Goal: Task Accomplishment & Management: Manage account settings

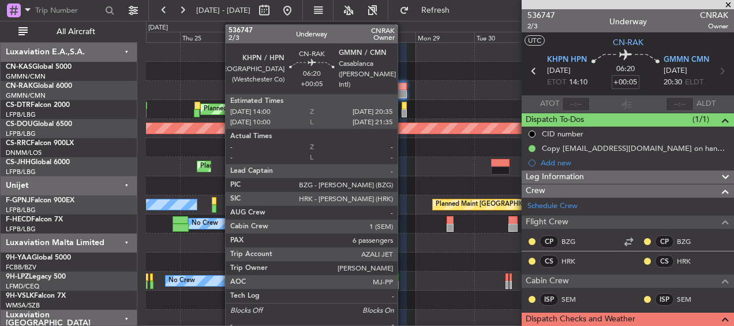
click at [403, 89] on div at bounding box center [399, 87] width 16 height 8
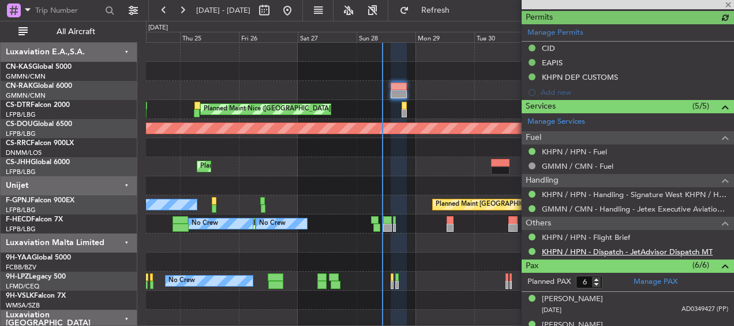
scroll to position [404, 0]
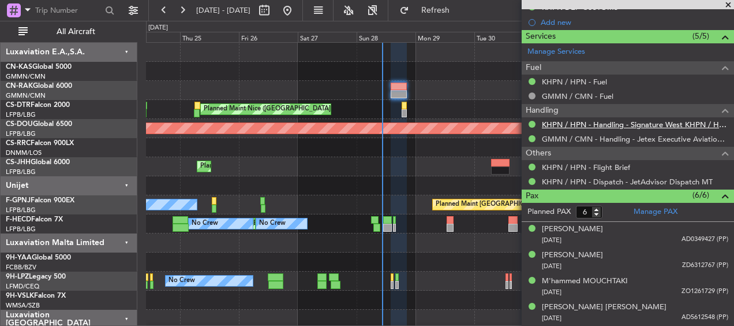
click at [593, 119] on link "KHPN / HPN - Handling - Signature West KHPN / HPN" at bounding box center [635, 124] width 186 height 10
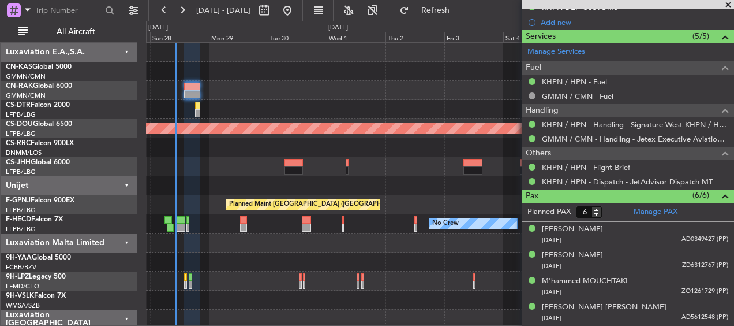
click at [215, 80] on div at bounding box center [440, 71] width 588 height 19
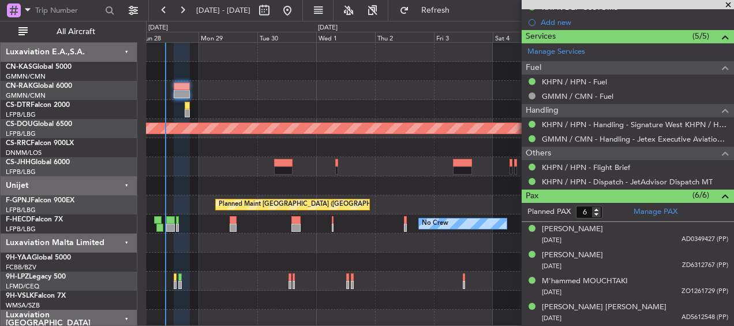
click at [274, 77] on div at bounding box center [440, 71] width 588 height 19
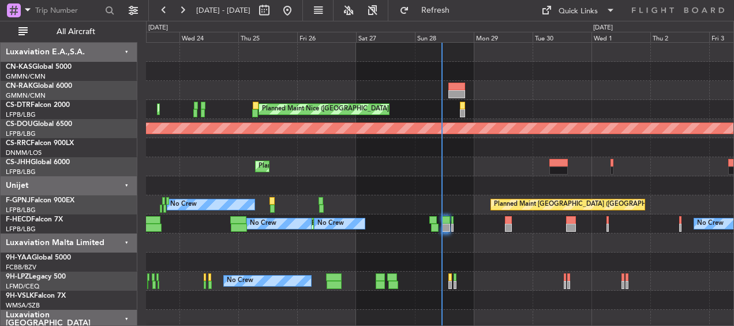
click at [394, 100] on div "Planned Maint Nice (Côte d'Azur Airport) Planned Maint Sofia AOG Maint Sofia" at bounding box center [440, 109] width 588 height 19
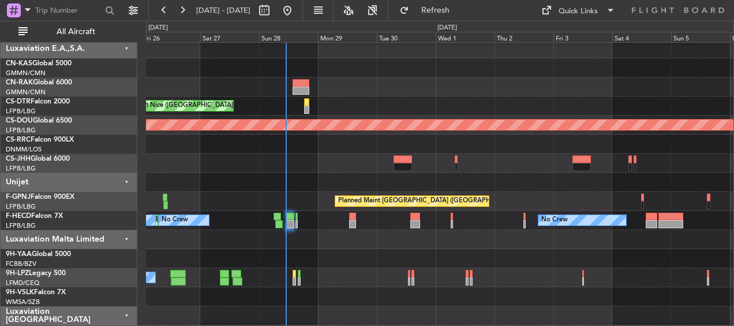
click at [266, 103] on div "Planned Maint Nice (Côte d'Azur Airport) Planned Maint Sofia" at bounding box center [440, 105] width 588 height 19
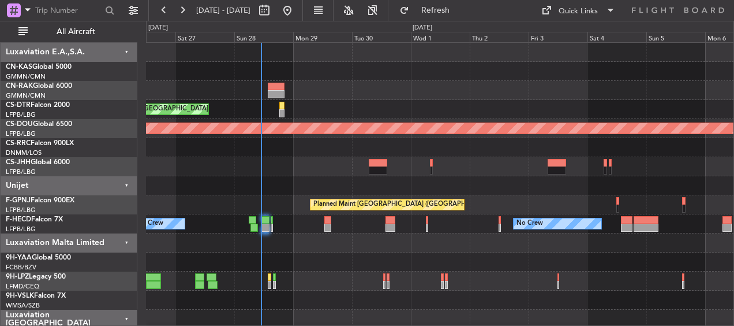
click at [581, 111] on div "Planned Maint Nice ([GEOGRAPHIC_DATA])" at bounding box center [440, 109] width 588 height 19
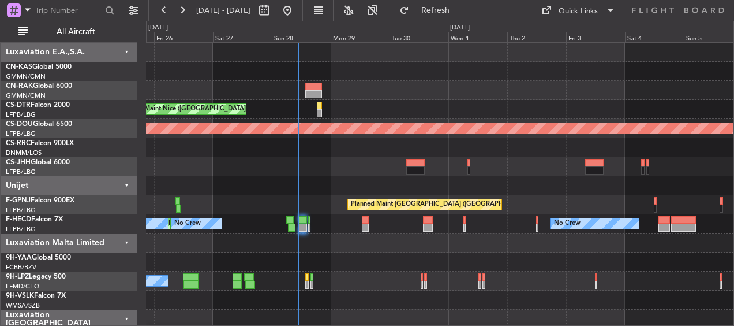
click at [309, 91] on div at bounding box center [313, 94] width 16 height 8
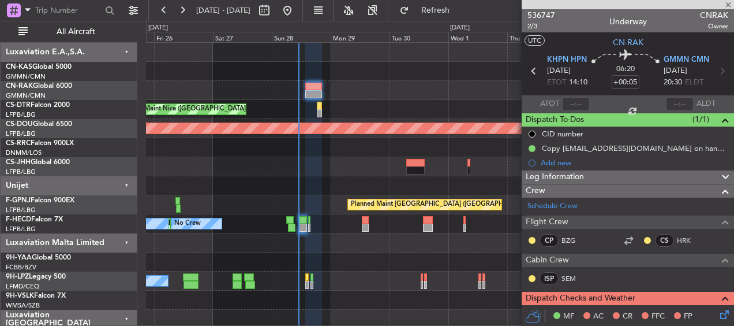
click at [719, 309] on icon at bounding box center [722, 312] width 9 height 9
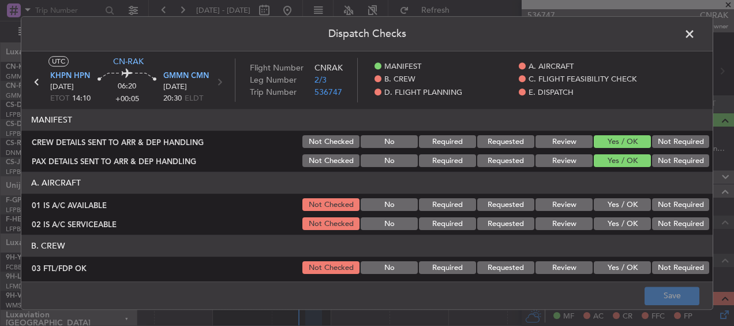
click at [610, 202] on button "Yes / OK" at bounding box center [622, 205] width 57 height 13
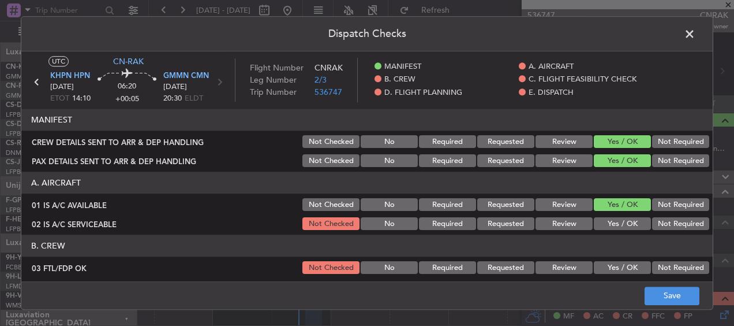
click at [611, 223] on button "Yes / OK" at bounding box center [622, 224] width 57 height 13
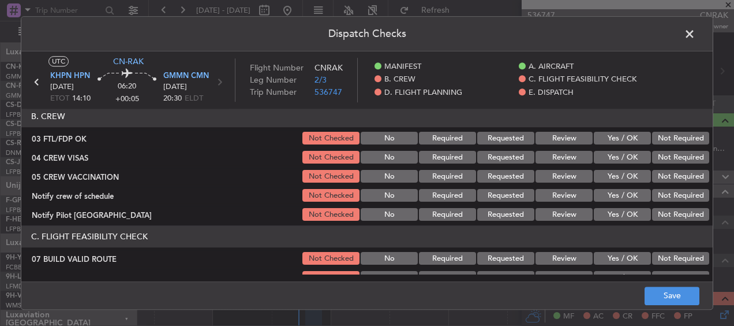
scroll to position [115, 0]
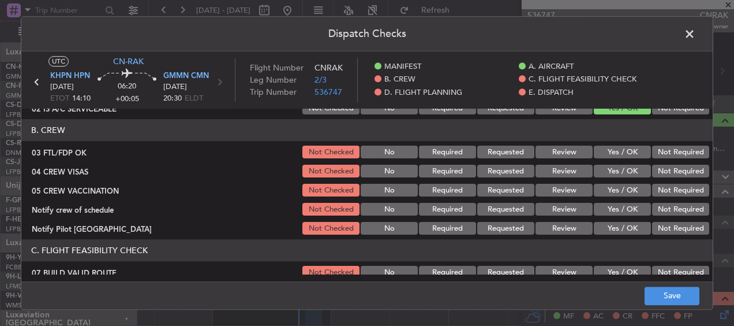
click at [610, 155] on button "Yes / OK" at bounding box center [622, 152] width 57 height 13
click at [604, 175] on button "Yes / OK" at bounding box center [622, 171] width 57 height 13
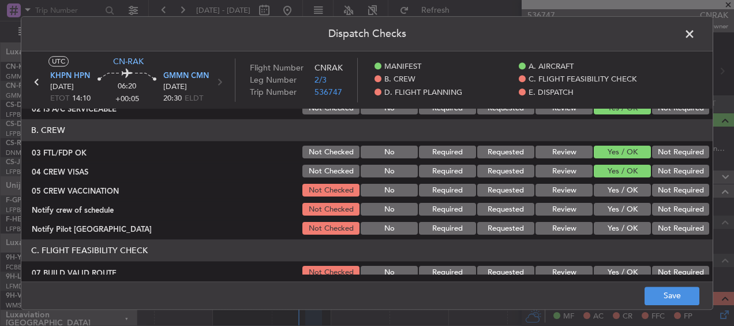
click at [605, 188] on button "Yes / OK" at bounding box center [622, 190] width 57 height 13
click at [607, 199] on section "B. CREW 03 FTL/FDP OK Not Checked No Required Requested Review Yes / OK Not Req…" at bounding box center [367, 177] width 692 height 117
click at [606, 210] on button "Yes / OK" at bounding box center [622, 209] width 57 height 13
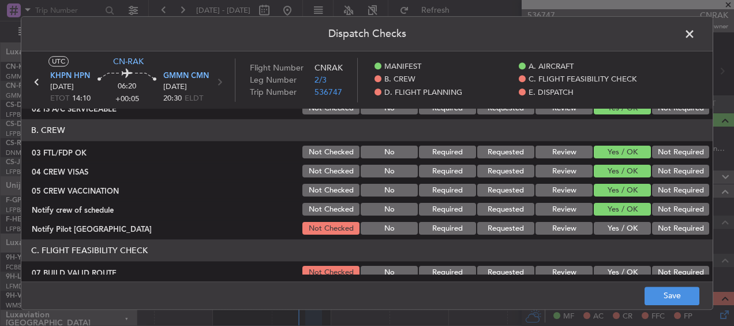
click at [596, 225] on button "Yes / OK" at bounding box center [622, 228] width 57 height 13
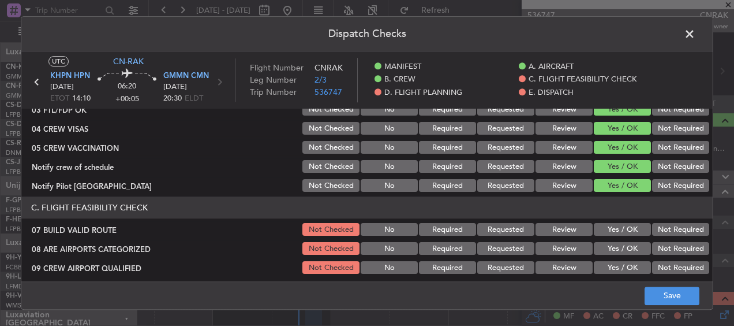
scroll to position [173, 0]
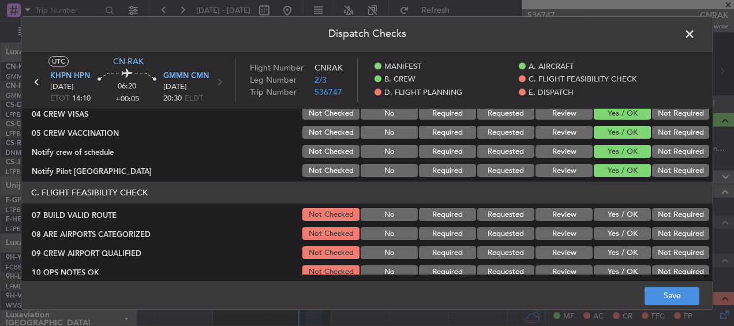
click at [610, 213] on button "Yes / OK" at bounding box center [622, 214] width 57 height 13
click at [611, 228] on button "Yes / OK" at bounding box center [622, 233] width 57 height 13
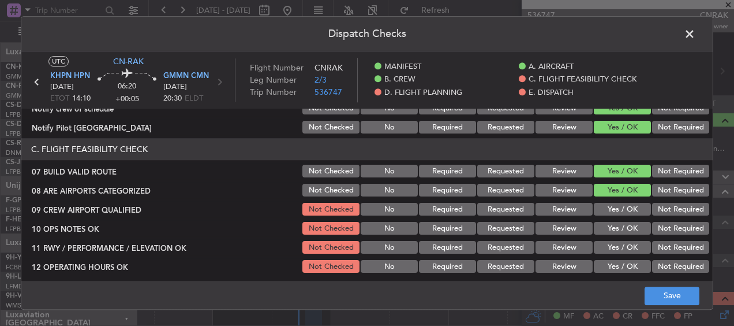
scroll to position [231, 0]
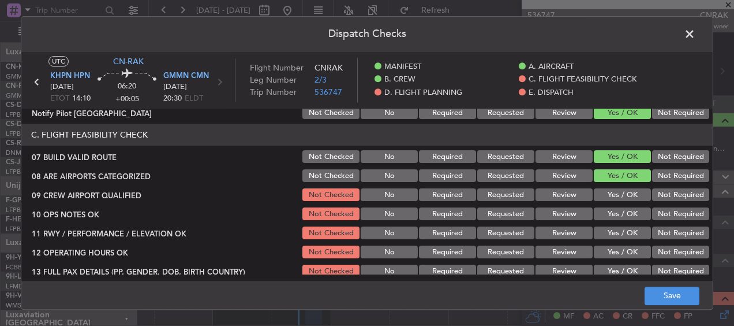
click at [621, 187] on div "Yes / OK" at bounding box center [621, 195] width 58 height 16
click at [619, 196] on button "Yes / OK" at bounding box center [622, 195] width 57 height 13
click at [610, 220] on div "Yes / OK" at bounding box center [621, 214] width 58 height 16
click at [617, 209] on button "Yes / OK" at bounding box center [622, 214] width 57 height 13
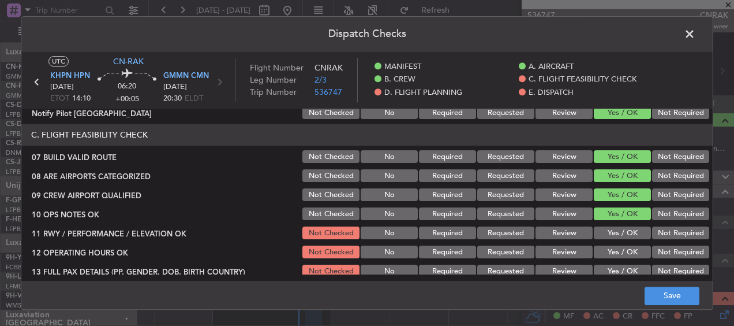
click at [612, 230] on button "Yes / OK" at bounding box center [622, 233] width 57 height 13
click at [610, 240] on div "Yes / OK" at bounding box center [621, 233] width 58 height 16
click at [611, 248] on button "Yes / OK" at bounding box center [622, 252] width 57 height 13
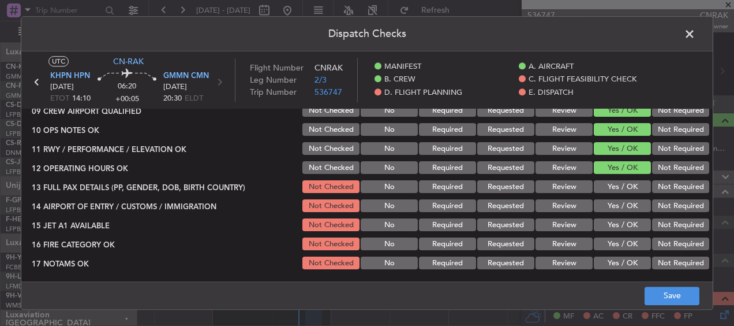
scroll to position [346, 0]
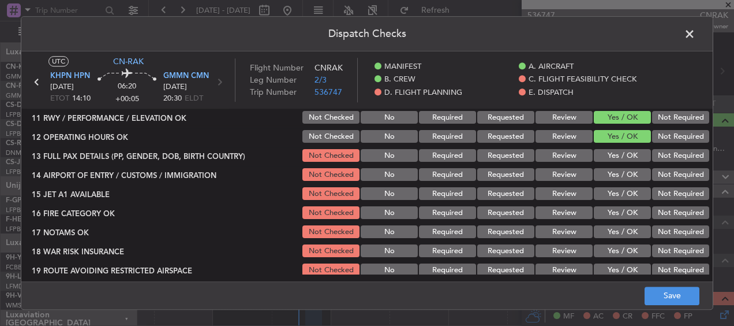
click at [619, 154] on button "Yes / OK" at bounding box center [622, 156] width 57 height 13
click at [614, 179] on button "Yes / OK" at bounding box center [622, 175] width 57 height 13
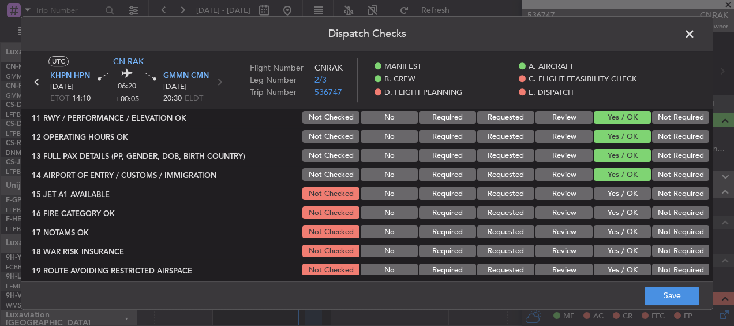
click at [613, 191] on button "Yes / OK" at bounding box center [622, 194] width 57 height 13
click at [614, 201] on div "Yes / OK" at bounding box center [621, 194] width 58 height 16
click at [612, 211] on button "Yes / OK" at bounding box center [622, 213] width 57 height 13
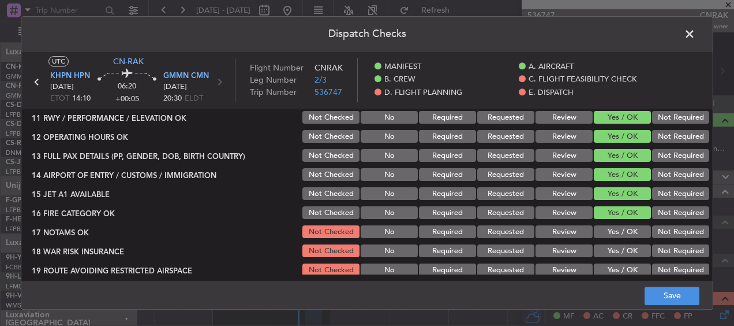
click at [605, 233] on button "Yes / OK" at bounding box center [622, 232] width 57 height 13
click at [597, 249] on button "Yes / OK" at bounding box center [622, 251] width 57 height 13
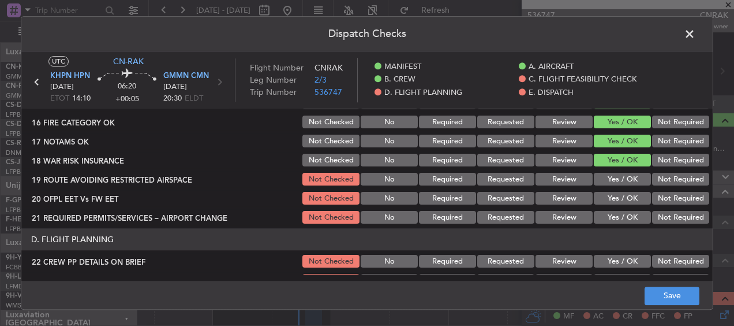
scroll to position [462, 0]
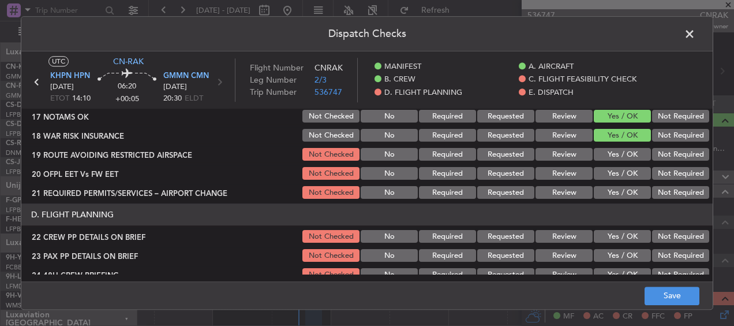
click at [614, 156] on button "Yes / OK" at bounding box center [622, 154] width 57 height 13
click at [606, 177] on button "Yes / OK" at bounding box center [622, 173] width 57 height 13
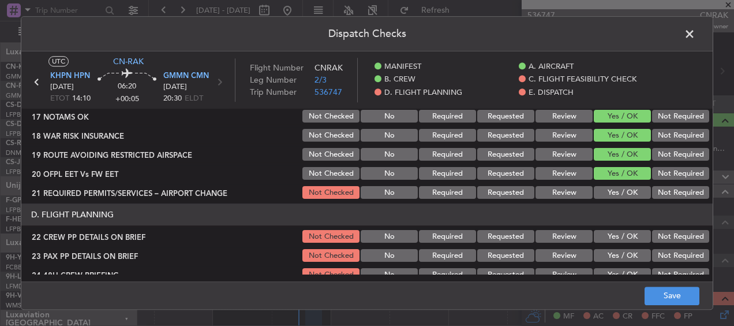
click at [604, 195] on button "Yes / OK" at bounding box center [622, 192] width 57 height 13
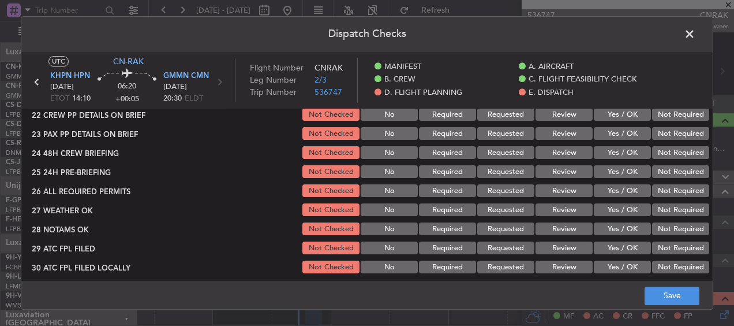
scroll to position [520, 0]
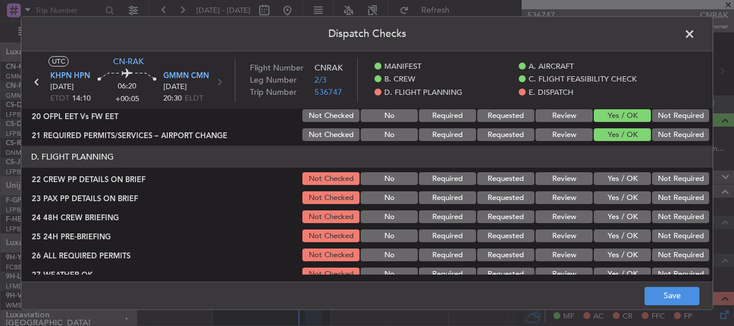
click at [613, 173] on button "Yes / OK" at bounding box center [622, 179] width 57 height 13
click at [615, 196] on button "Yes / OK" at bounding box center [622, 198] width 57 height 13
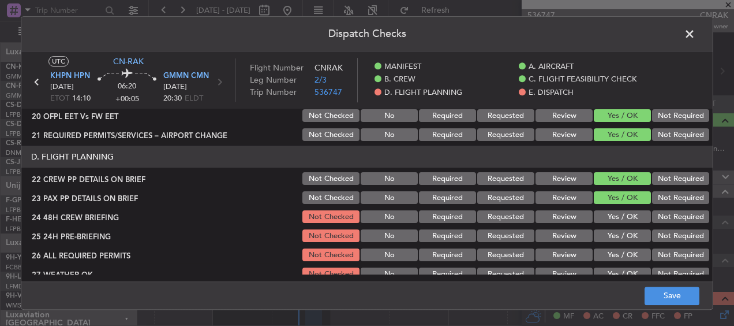
click at [612, 218] on button "Yes / OK" at bounding box center [622, 217] width 57 height 13
click at [606, 237] on button "Yes / OK" at bounding box center [622, 236] width 57 height 13
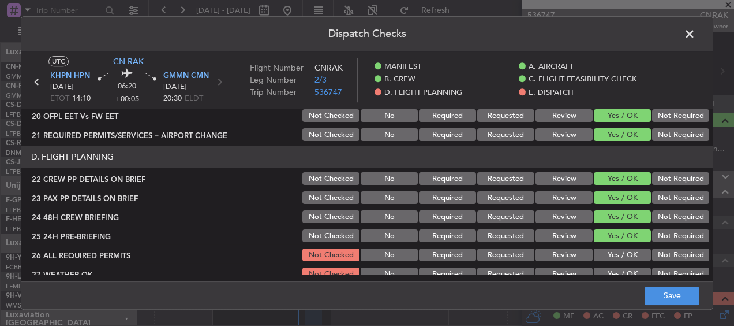
click at [599, 247] on div "Yes / OK" at bounding box center [621, 255] width 58 height 16
click at [594, 256] on button "Yes / OK" at bounding box center [622, 255] width 57 height 13
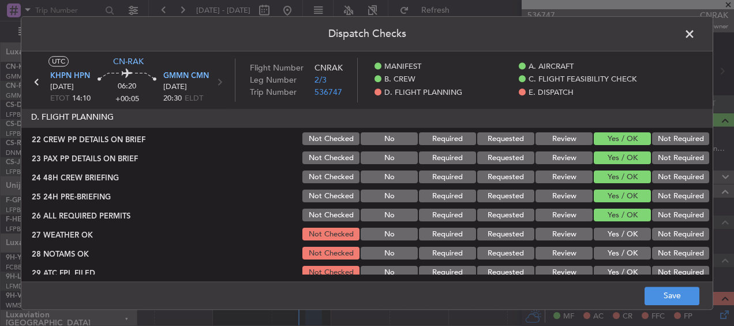
scroll to position [577, 0]
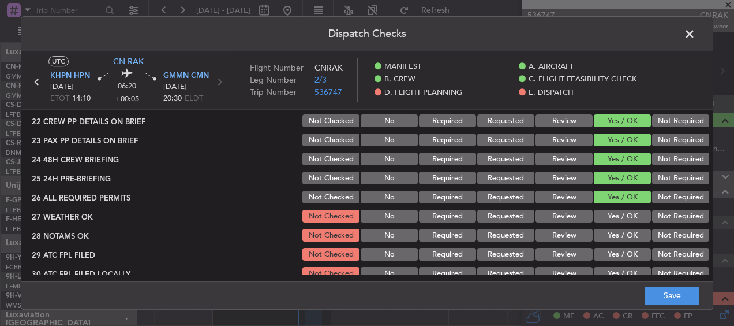
click at [615, 221] on button "Yes / OK" at bounding box center [622, 216] width 57 height 13
click at [619, 231] on button "Yes / OK" at bounding box center [622, 235] width 57 height 13
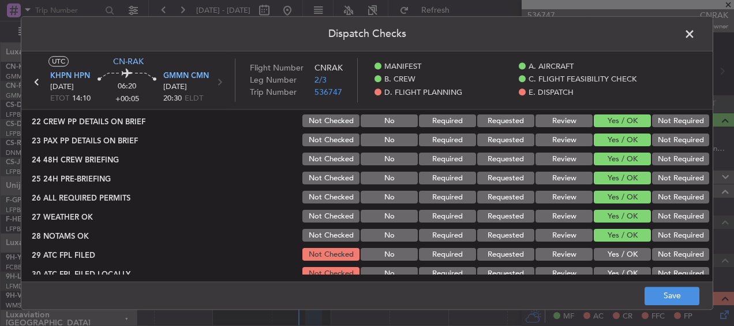
drag, startPoint x: 618, startPoint y: 241, endPoint x: 622, endPoint y: 249, distance: 9.3
click at [618, 242] on div "Yes / OK" at bounding box center [621, 235] width 58 height 16
click at [622, 249] on button "Yes / OK" at bounding box center [622, 254] width 57 height 13
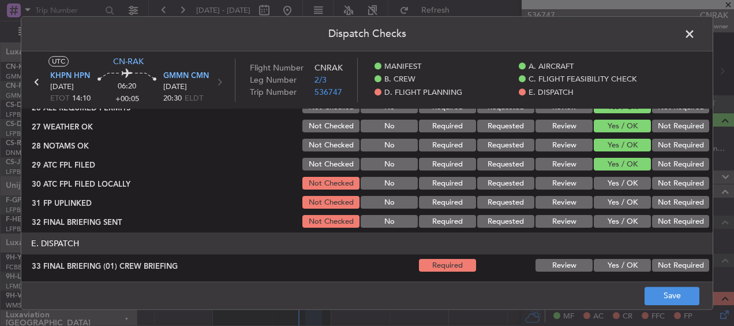
scroll to position [693, 0]
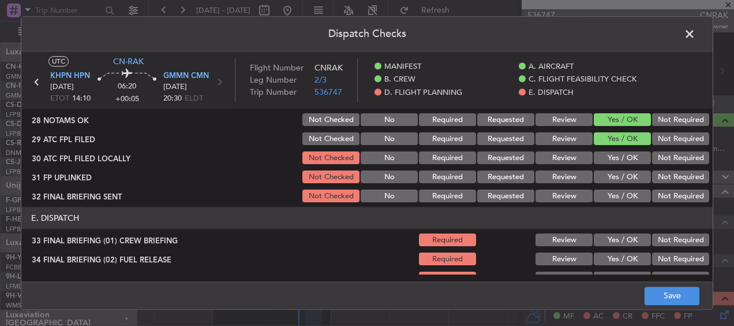
click at [610, 194] on button "Yes / OK" at bounding box center [622, 196] width 57 height 13
click at [614, 177] on button "Yes / OK" at bounding box center [622, 177] width 57 height 13
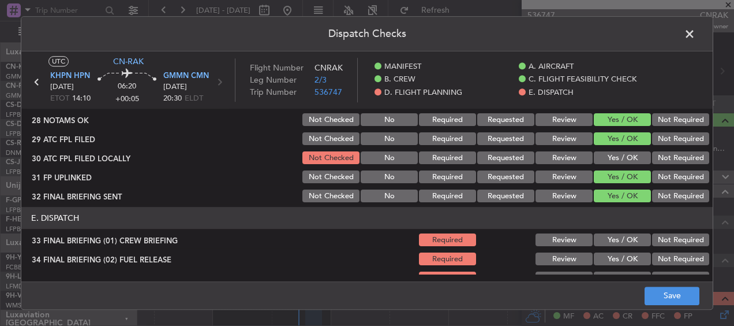
click at [616, 160] on button "Yes / OK" at bounding box center [622, 158] width 57 height 13
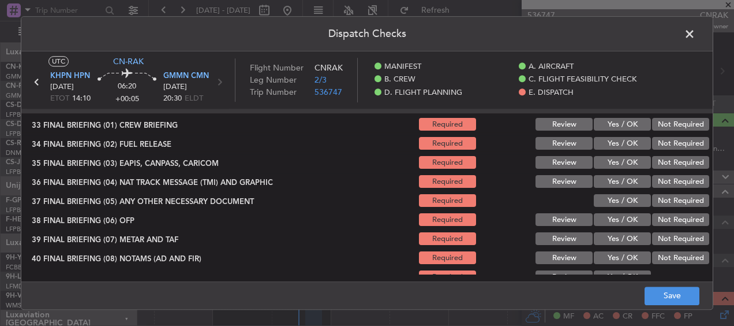
click at [616, 127] on button "Yes / OK" at bounding box center [622, 124] width 57 height 13
click at [614, 151] on section "E. DISPATCH 33 FINAL BRIEFING (01) CREW BRIEFING Required Review Yes / OK Not R…" at bounding box center [367, 217] width 692 height 251
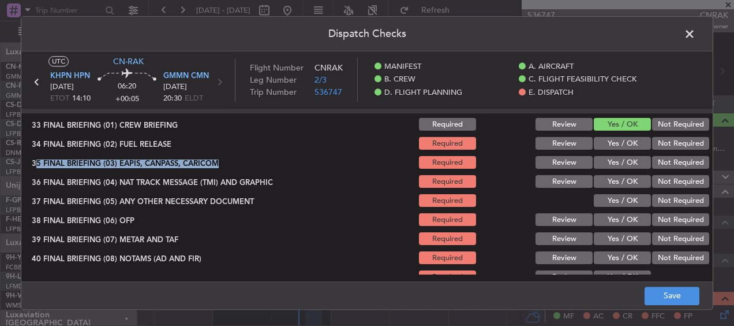
click at [614, 146] on button "Yes / OK" at bounding box center [622, 143] width 57 height 13
click at [611, 155] on div "Yes / OK" at bounding box center [621, 163] width 58 height 16
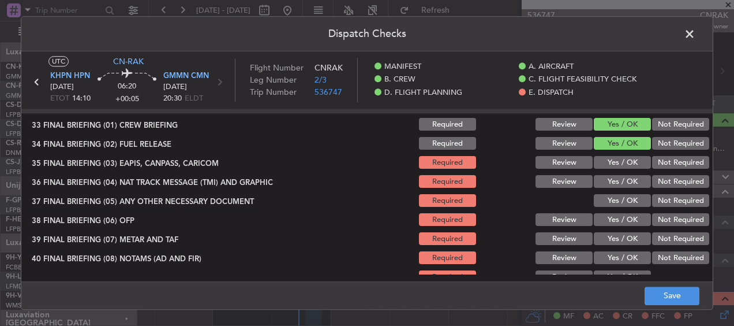
click at [612, 167] on button "Yes / OK" at bounding box center [622, 162] width 57 height 13
click at [611, 182] on button "Yes / OK" at bounding box center [622, 181] width 57 height 13
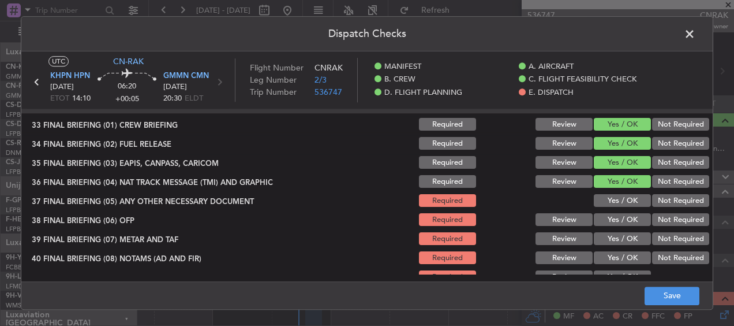
click at [618, 201] on button "Yes / OK" at bounding box center [622, 201] width 57 height 13
click at [611, 222] on button "Yes / OK" at bounding box center [622, 220] width 57 height 13
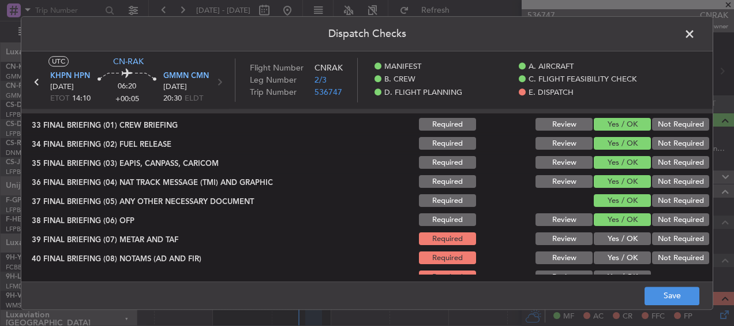
click at [609, 240] on button "Yes / OK" at bounding box center [622, 239] width 57 height 13
click at [604, 258] on button "Yes / OK" at bounding box center [622, 258] width 57 height 13
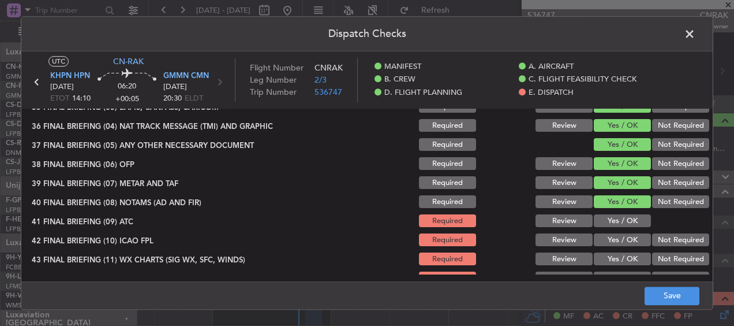
scroll to position [866, 0]
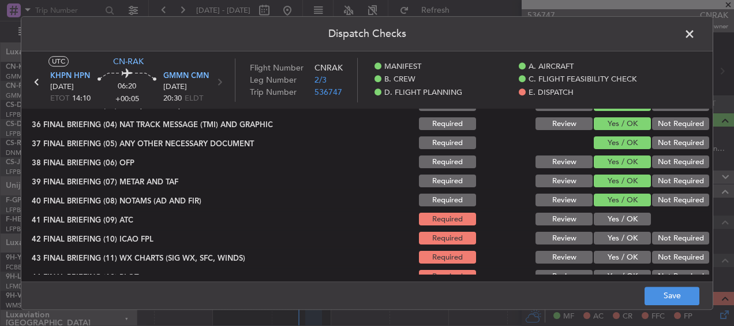
click at [612, 214] on button "Yes / OK" at bounding box center [622, 219] width 57 height 13
click at [615, 236] on button "Yes / OK" at bounding box center [622, 238] width 57 height 13
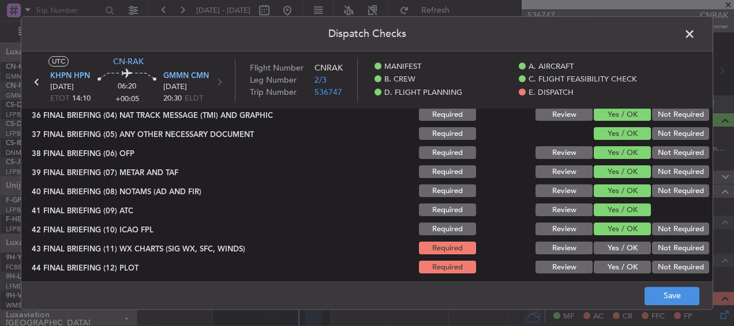
scroll to position [879, 0]
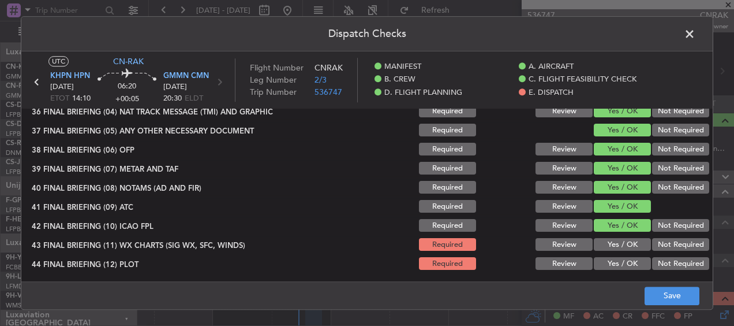
click at [607, 244] on button "Yes / OK" at bounding box center [622, 244] width 57 height 13
click at [607, 257] on div "Yes / OK" at bounding box center [621, 264] width 58 height 16
click at [608, 259] on button "Yes / OK" at bounding box center [622, 263] width 57 height 13
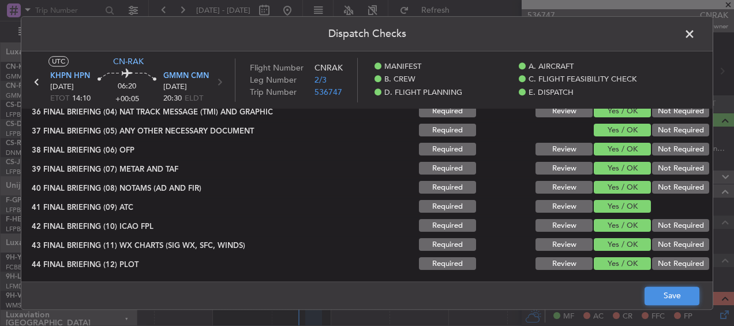
click at [686, 296] on button "Save" at bounding box center [672, 295] width 55 height 18
click at [696, 31] on span at bounding box center [696, 36] width 0 height 23
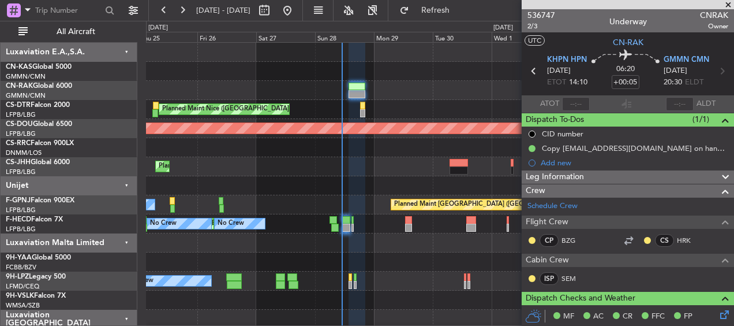
click at [384, 68] on div at bounding box center [440, 71] width 588 height 19
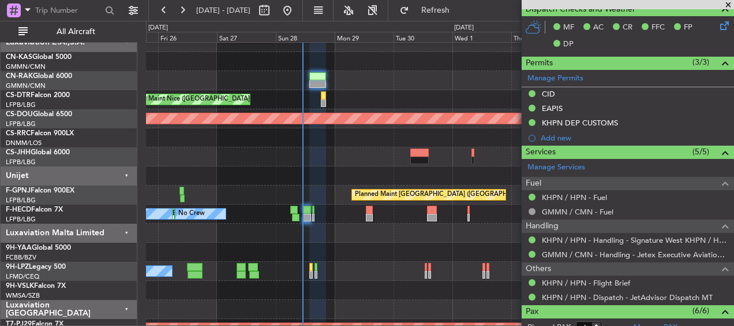
scroll to position [0, 0]
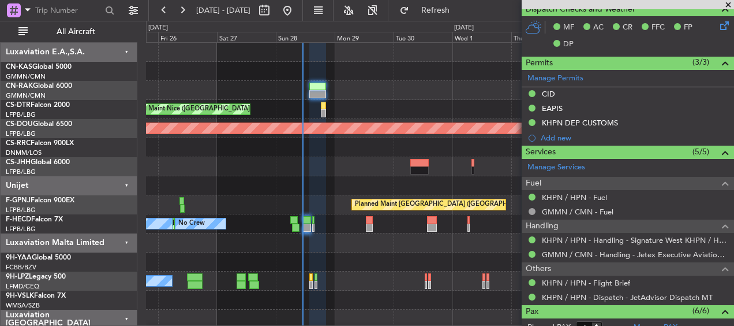
click at [410, 159] on div at bounding box center [419, 167] width 18 height 16
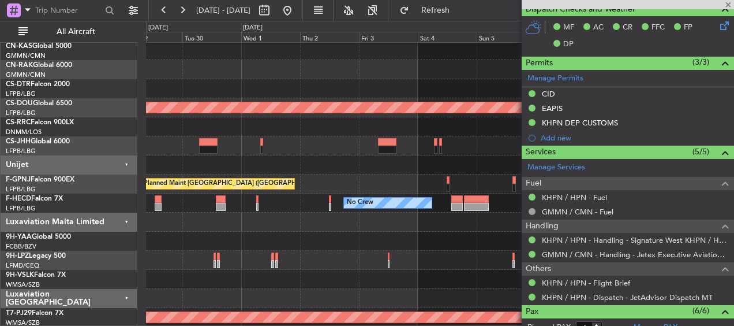
click at [291, 140] on div at bounding box center [440, 145] width 588 height 19
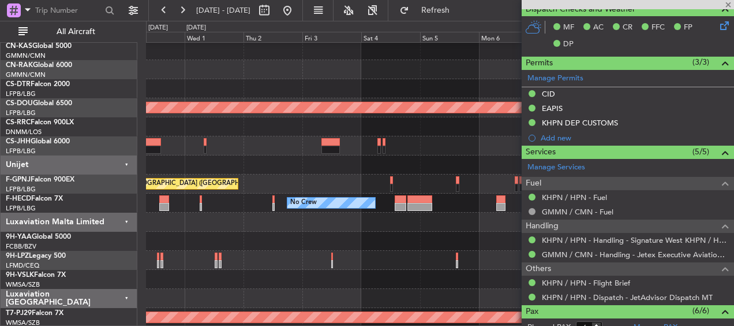
type input "+00:25"
type input "1"
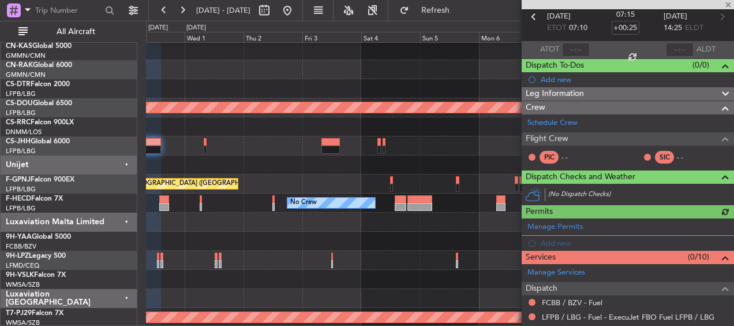
scroll to position [222, 0]
